Goal: Task Accomplishment & Management: Manage account settings

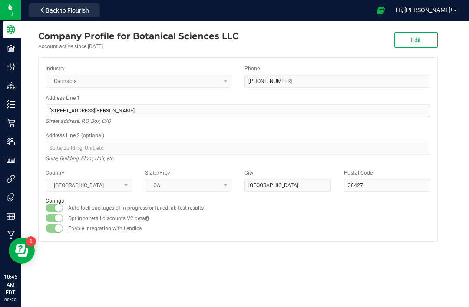
click at [0, 0] on p "Retail" at bounding box center [0, 0] width 0 height 0
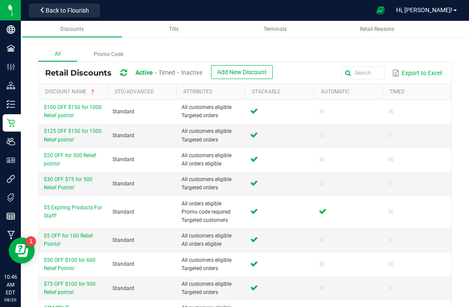
click at [7, 123] on icon at bounding box center [11, 123] width 9 height 9
click at [136, 37] on link "Tills" at bounding box center [173, 29] width 101 height 17
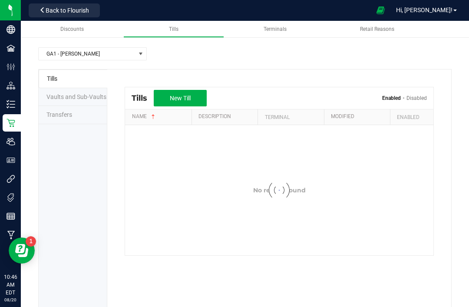
click at [89, 13] on span "Back to Flourish" at bounding box center [67, 10] width 43 height 7
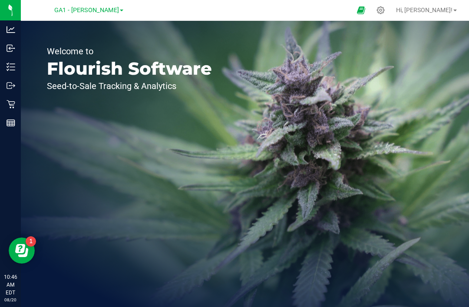
click at [0, 0] on p "Inventory" at bounding box center [0, 0] width 0 height 0
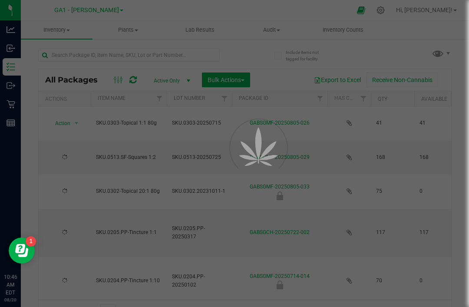
type input "[DATE]"
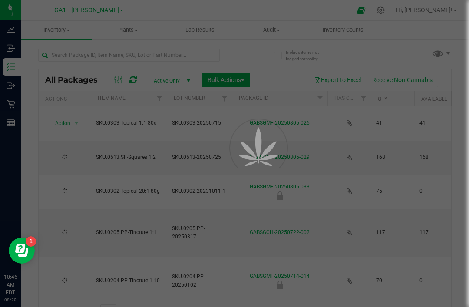
type input "[DATE]"
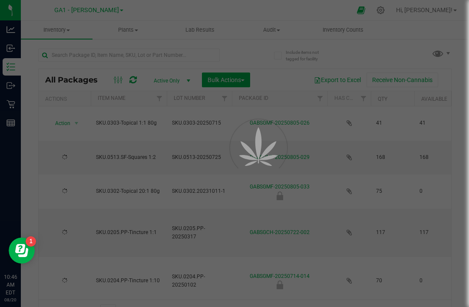
type input "[DATE]"
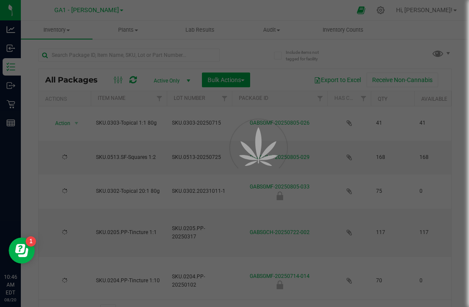
type input "[DATE]"
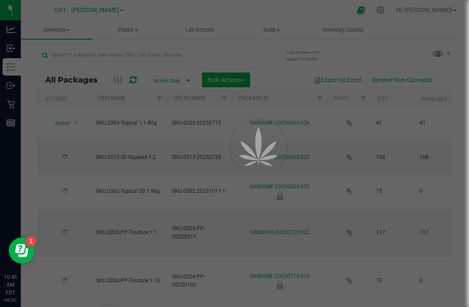
type input "[DATE]"
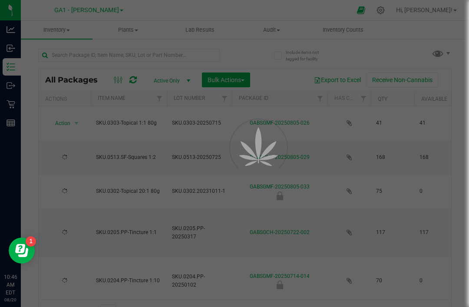
type input "[DATE]"
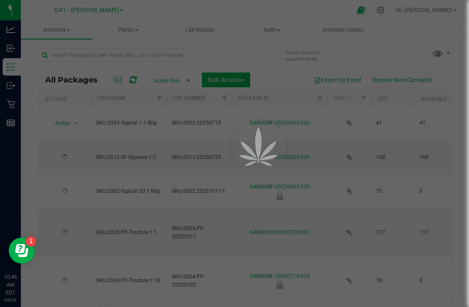
type input "[DATE]"
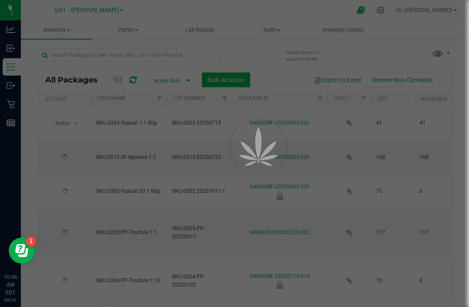
type input "[DATE]"
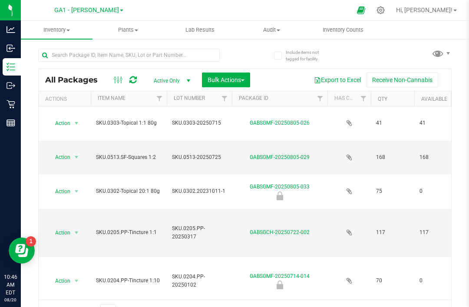
click at [340, 27] on span "Inventory Counts" at bounding box center [343, 30] width 64 height 8
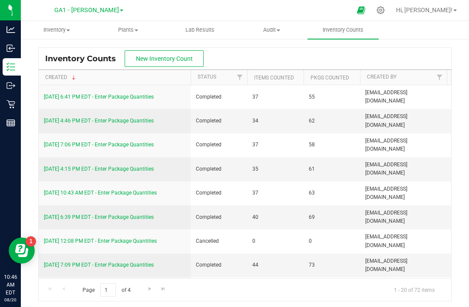
click at [88, 13] on span "GA1 - [PERSON_NAME]" at bounding box center [86, 10] width 65 height 7
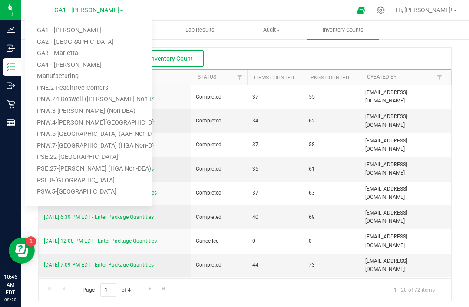
click at [72, 55] on link "GA3 - Marietta" at bounding box center [88, 54] width 127 height 12
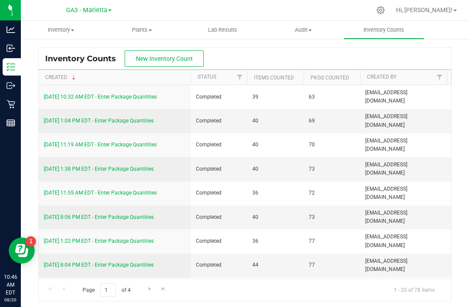
click at [90, 14] on span "GA3 - Marietta" at bounding box center [86, 10] width 41 height 7
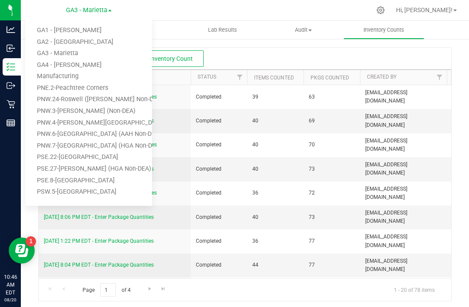
click at [78, 41] on link "GA2 - [GEOGRAPHIC_DATA]" at bounding box center [88, 43] width 127 height 12
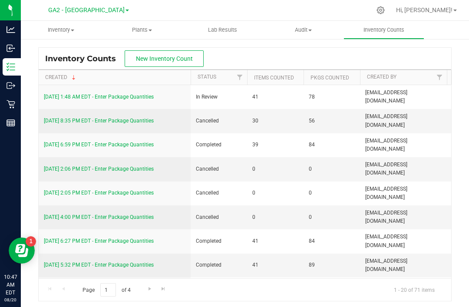
click at [385, 9] on icon at bounding box center [381, 10] width 8 height 8
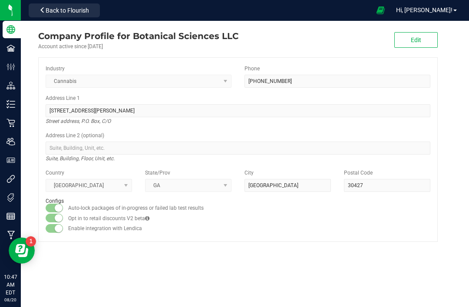
click at [449, 11] on span "Hi, [PERSON_NAME]!" at bounding box center [424, 10] width 57 height 7
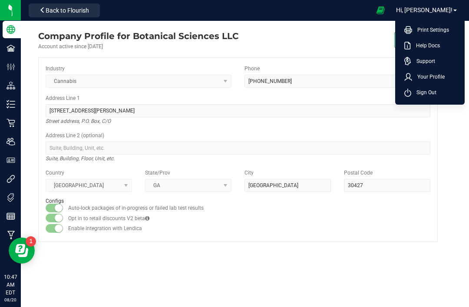
click at [426, 94] on span "Sign Out" at bounding box center [424, 92] width 25 height 9
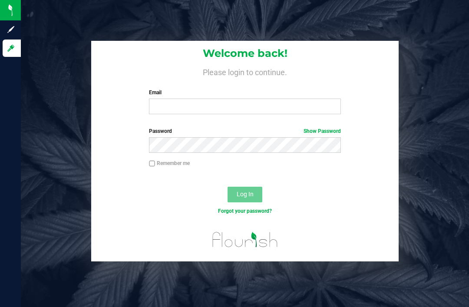
click at [215, 96] on label "Email" at bounding box center [245, 93] width 192 height 8
click at [215, 99] on input "Email" at bounding box center [245, 107] width 192 height 16
click at [211, 108] on input "Email" at bounding box center [245, 107] width 192 height 16
type input "[EMAIL_ADDRESS][DOMAIN_NAME]"
click at [245, 194] on button "Log In" at bounding box center [245, 195] width 35 height 16
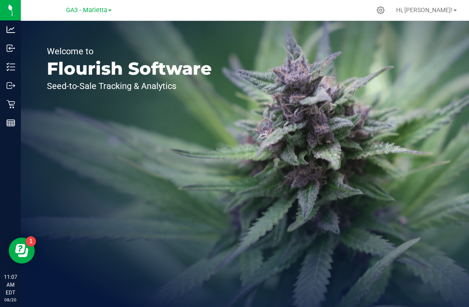
click at [385, 10] on icon at bounding box center [381, 11] width 8 height 8
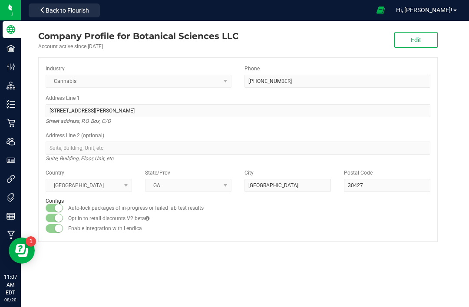
click at [7, 47] on icon at bounding box center [11, 48] width 9 height 9
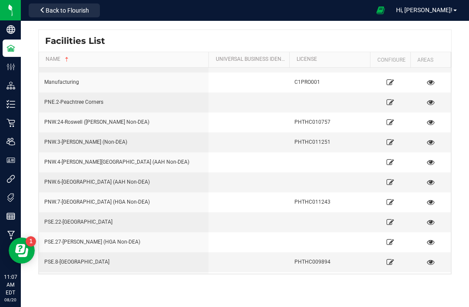
scroll to position [75, 0]
click at [387, 203] on icon at bounding box center [390, 203] width 7 height 6
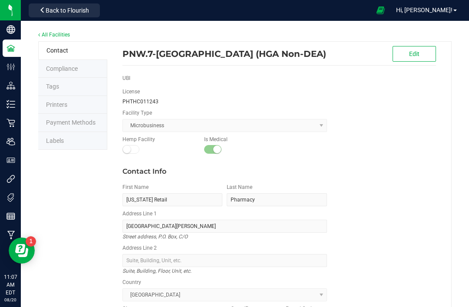
click at [71, 145] on li "Labels" at bounding box center [72, 141] width 69 height 18
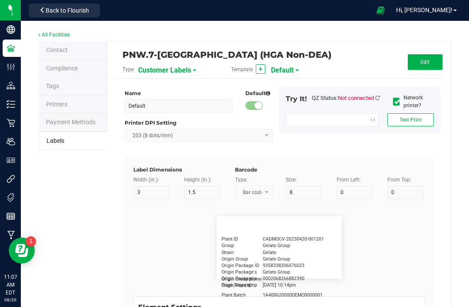
type input "2.25"
type input "1.25"
type input "20"
type input "5"
type input "Customer"
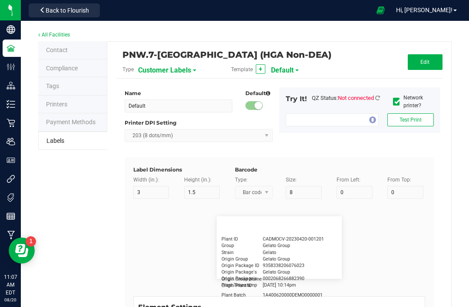
type input "15"
type input "5"
type input "[PERSON_NAME]"
type input "Product"
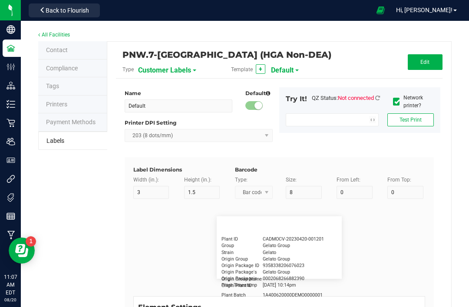
type input "15"
type input "5"
type input "10"
type input "GSC Oil Tincture"
type input "Qty"
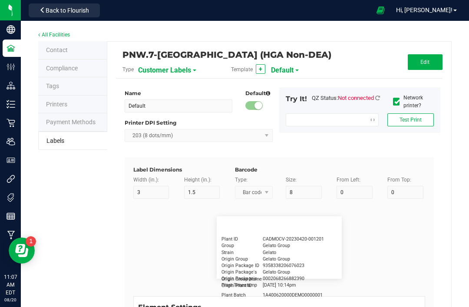
type input "5"
type input "15"
type input "3 ea"
type input "Physician"
type input "15"
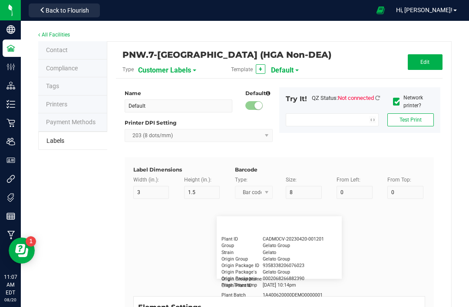
type input "5"
type input "Docfirst Doclast, MD."
type input "Order Date"
type input "15"
type input "5"
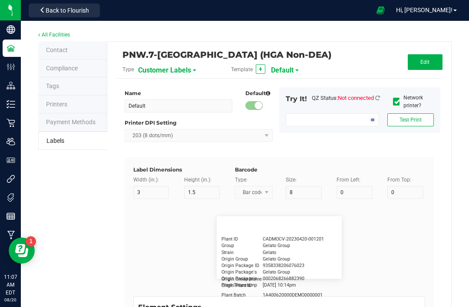
type input "25"
type input "[DATE] 1:17 pm"
type input "Package ID"
type input "15"
type input "5"
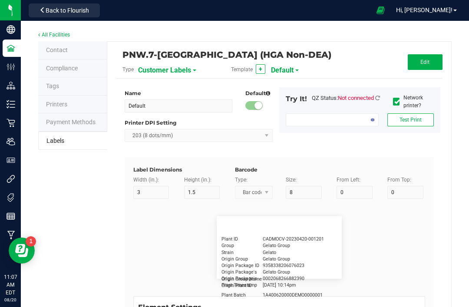
type input "10"
type input "CADMODS-20230420-096"
type input "Lot Number"
type input "15"
type input "5"
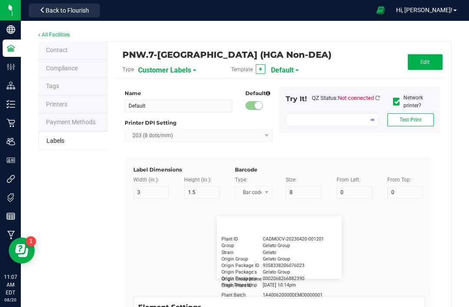
type input "10"
type input "LOTPXGDP-0912"
type input "Warning"
type input "15"
type input "5"
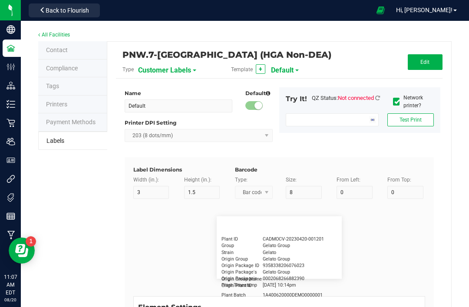
type input "30"
type input "Type Warning Here"
type input "Brand"
type input "15"
type input "5"
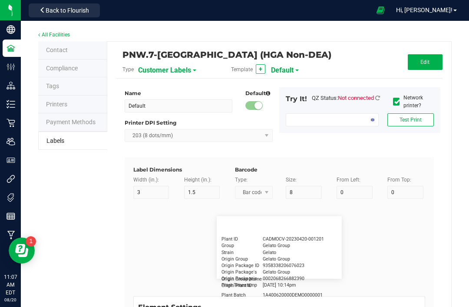
type input "30"
type input "Cannabis Co."
type input "NDC Number"
type input "15"
type input "5"
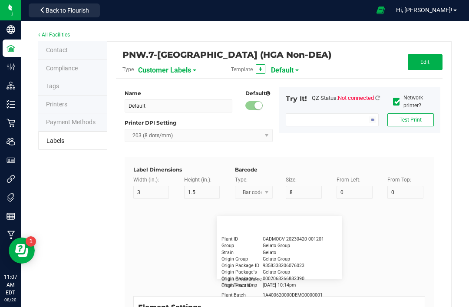
type input "30"
type input "[PHONE_NUMBER]"
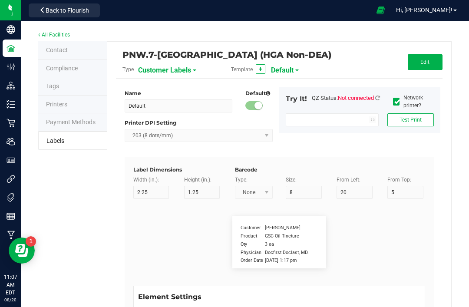
click at [69, 128] on li "Payment Methods" at bounding box center [72, 122] width 69 height 18
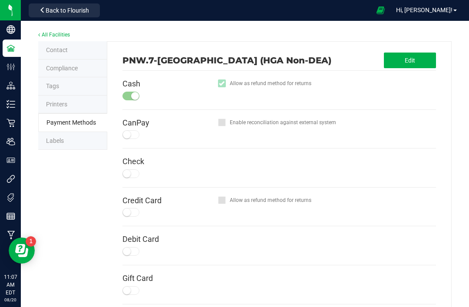
click at [416, 64] on button "Edit" at bounding box center [410, 61] width 52 height 16
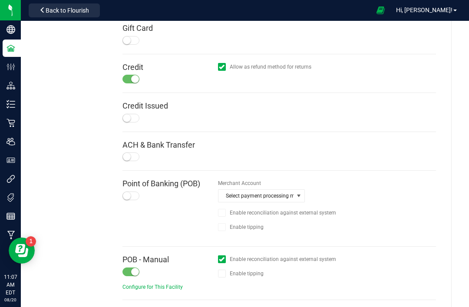
scroll to position [265, 0]
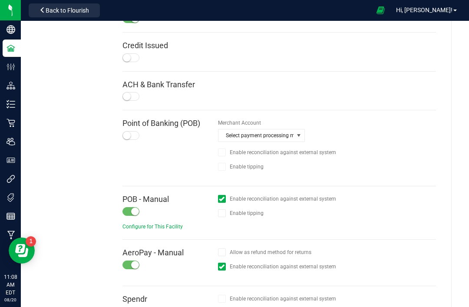
click at [135, 208] on small at bounding box center [135, 212] width 8 height 8
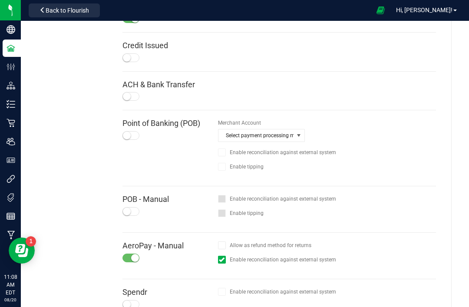
scroll to position [319, 0]
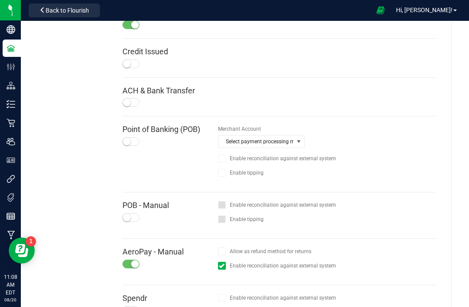
click at [130, 137] on div at bounding box center [131, 141] width 17 height 9
click at [288, 136] on span "Select payment processing merchant" at bounding box center [256, 142] width 75 height 12
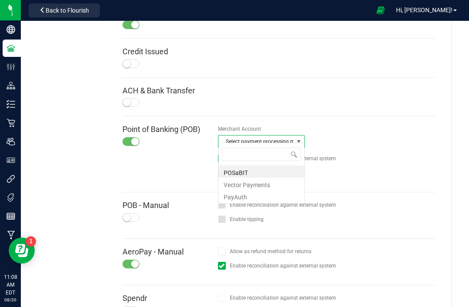
scroll to position [13, 87]
click at [271, 186] on li "Vector Payments" at bounding box center [262, 184] width 86 height 12
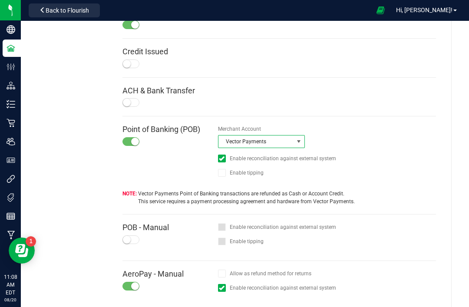
click at [383, 128] on div "Merchant Account Vector Payments Enable reconciliation against external system …" at bounding box center [327, 154] width 218 height 58
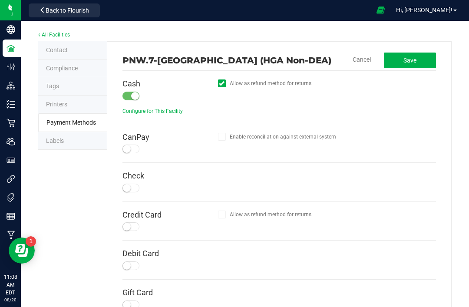
scroll to position [0, 0]
click at [413, 63] on span "Save" at bounding box center [410, 60] width 13 height 7
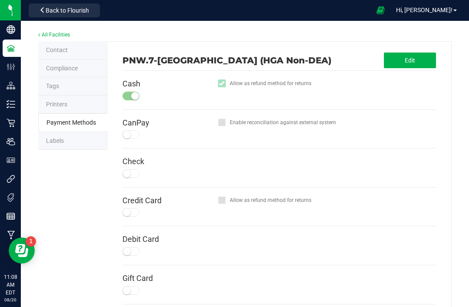
click at [13, 65] on icon at bounding box center [11, 67] width 9 height 9
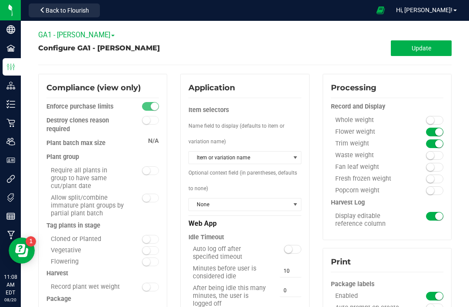
click at [0, 0] on p "Retail" at bounding box center [0, 0] width 0 height 0
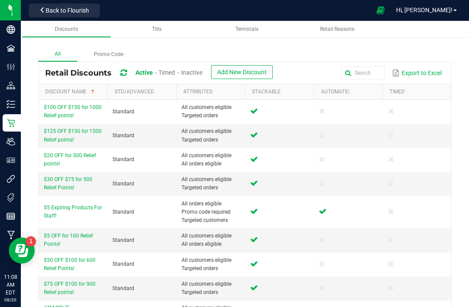
click at [176, 53] on div "All Promo Code" at bounding box center [245, 54] width 414 height 14
click at [161, 32] on span "Tills" at bounding box center [157, 29] width 10 height 6
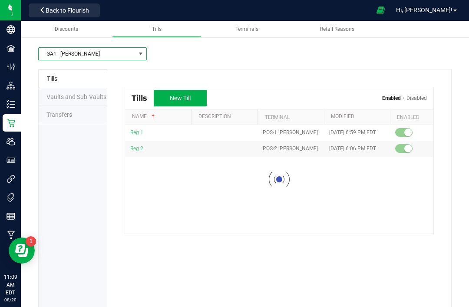
click at [100, 58] on span "GA1 - [PERSON_NAME]" at bounding box center [87, 54] width 97 height 12
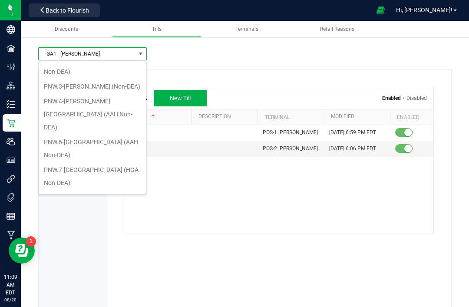
scroll to position [112, 0]
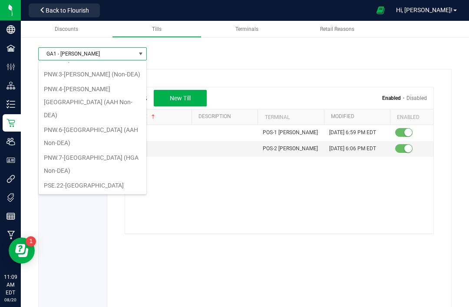
click at [115, 150] on li "PNW.7-[GEOGRAPHIC_DATA] (HGA Non-DEA)" at bounding box center [93, 164] width 108 height 28
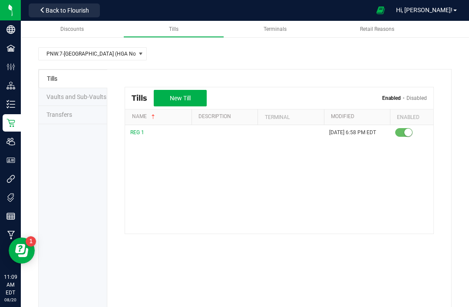
click at [128, 140] on td "REG 1" at bounding box center [158, 133] width 66 height 16
click at [136, 132] on span "REG 1" at bounding box center [137, 133] width 14 height 6
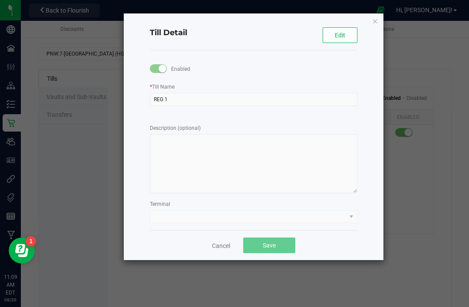
click at [333, 33] on button "Edit" at bounding box center [340, 35] width 35 height 16
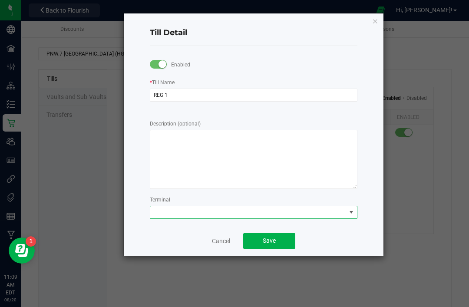
click at [233, 210] on span at bounding box center [254, 212] width 208 height 13
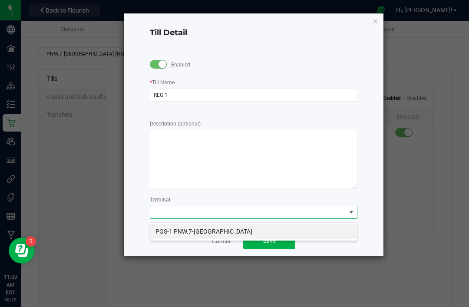
scroll to position [13, 208]
click at [203, 231] on li "POS-1 PNW.7-[GEOGRAPHIC_DATA]" at bounding box center [253, 231] width 207 height 15
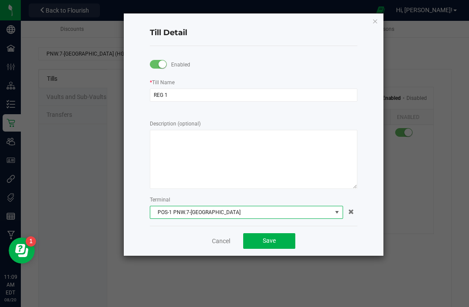
click at [283, 244] on button "Save" at bounding box center [269, 241] width 52 height 16
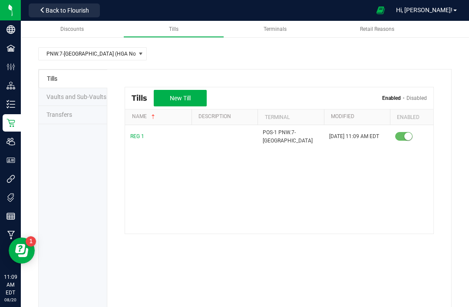
click at [78, 12] on span "Back to Flourish" at bounding box center [67, 10] width 43 height 7
